Goal: Find specific page/section: Find specific page/section

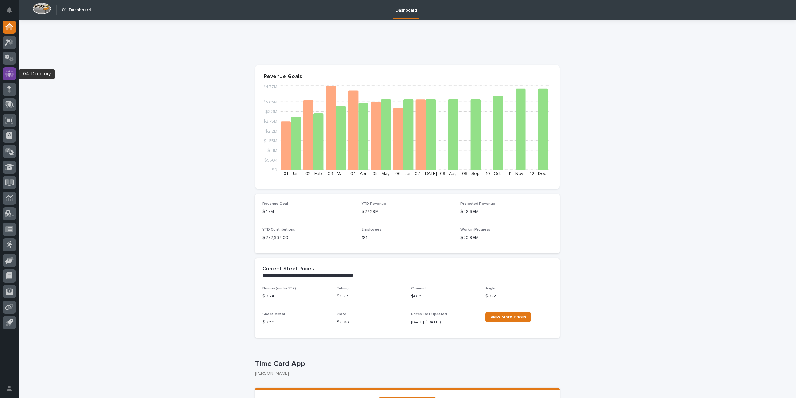
click at [15, 74] on div at bounding box center [9, 73] width 13 height 13
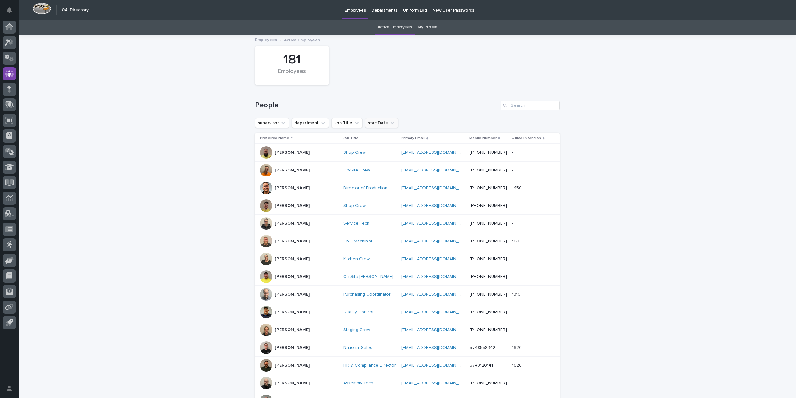
click at [374, 120] on button "startDate" at bounding box center [381, 123] width 33 height 10
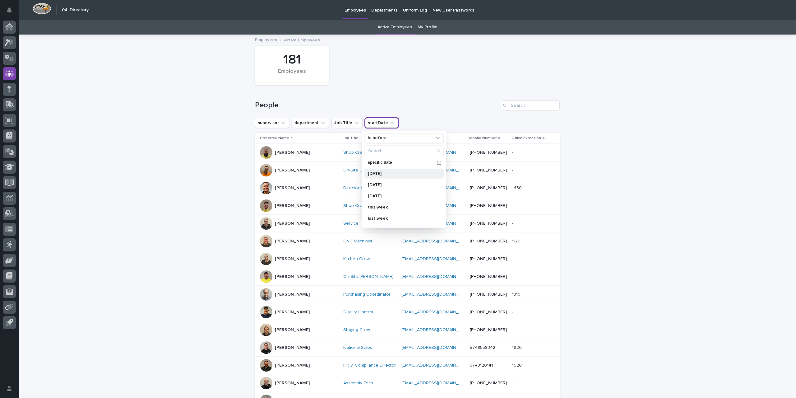
click at [378, 171] on p "[DATE]" at bounding box center [401, 173] width 66 height 4
click at [431, 176] on div "[DATE]" at bounding box center [404, 173] width 80 height 10
click at [381, 206] on p "this week" at bounding box center [401, 207] width 66 height 4
click at [430, 121] on icon "startDate" at bounding box center [432, 122] width 5 height 5
click at [427, 140] on div "is before" at bounding box center [400, 138] width 69 height 7
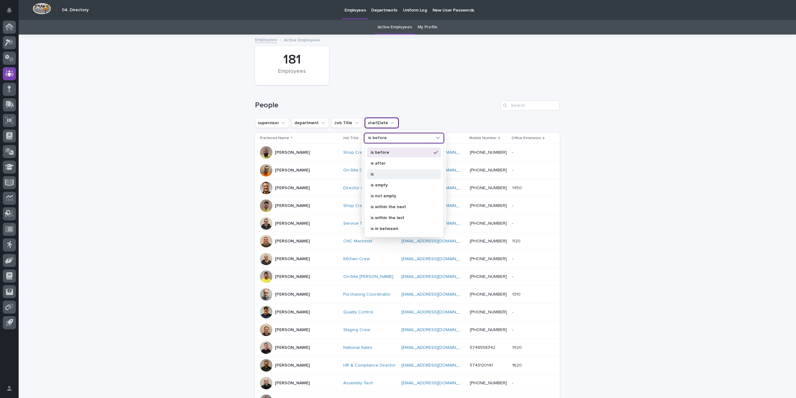
click at [378, 170] on div "is" at bounding box center [404, 174] width 74 height 10
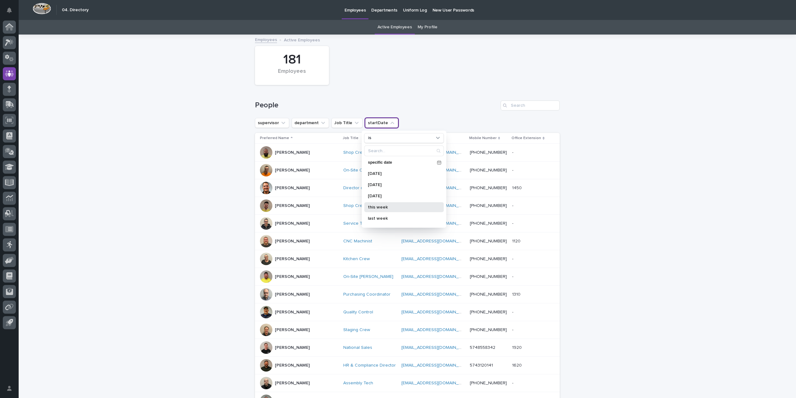
click at [384, 205] on p "this week" at bounding box center [401, 207] width 66 height 4
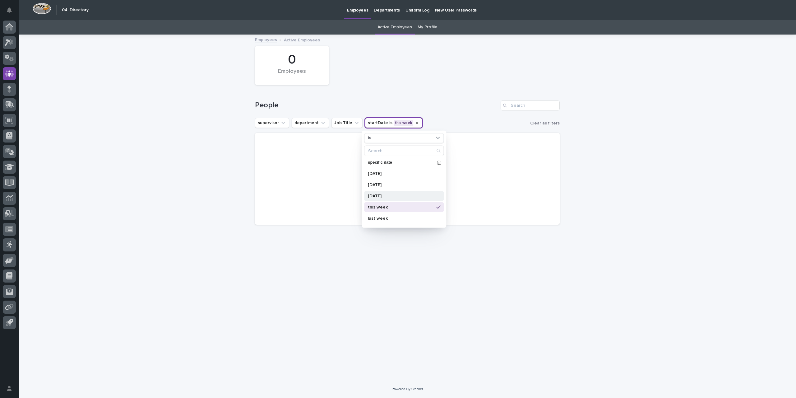
scroll to position [31, 0]
click at [389, 197] on p "next week" at bounding box center [401, 198] width 66 height 4
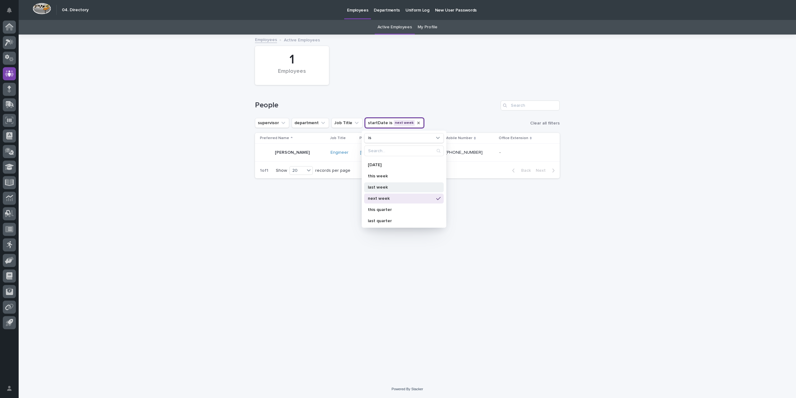
click at [394, 186] on p "last week" at bounding box center [401, 187] width 66 height 4
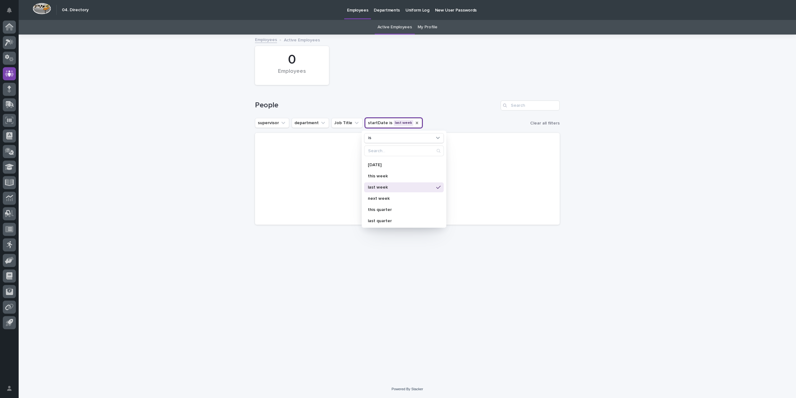
click at [394, 186] on p "last week" at bounding box center [401, 187] width 66 height 4
click at [392, 199] on p "next week" at bounding box center [401, 198] width 66 height 4
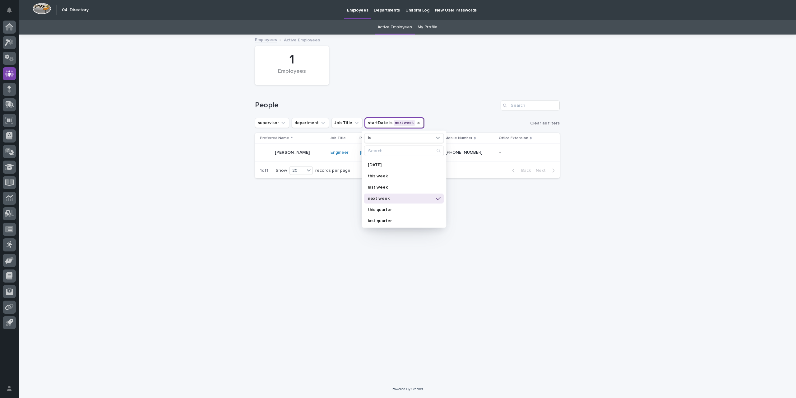
click at [288, 218] on div "Loading... Saving… Loading... Saving… 1 Employees People supervisor department …" at bounding box center [407, 199] width 311 height 329
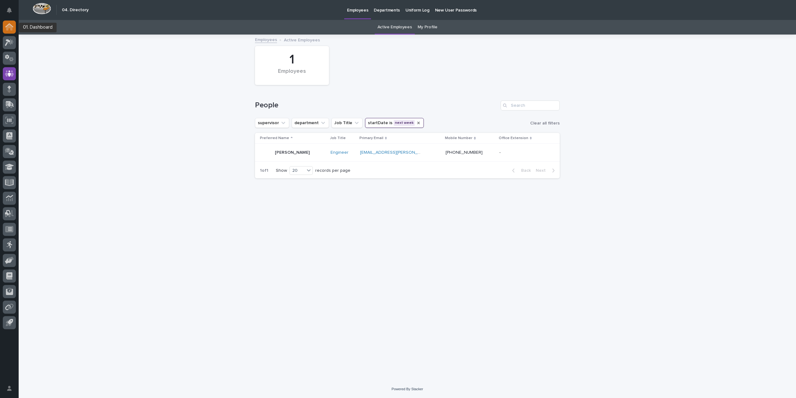
click at [9, 31] on div at bounding box center [9, 27] width 13 height 13
